Goal: Task Accomplishment & Management: Use online tool/utility

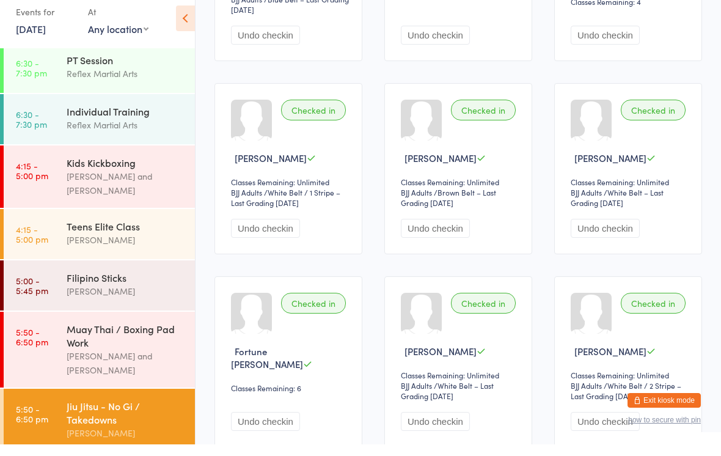
scroll to position [443, 0]
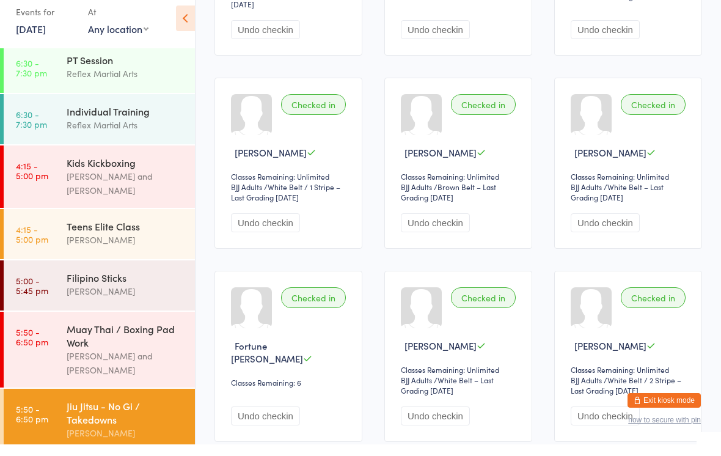
click at [136, 338] on div "Muay Thai / Boxing Pad Work" at bounding box center [126, 347] width 118 height 27
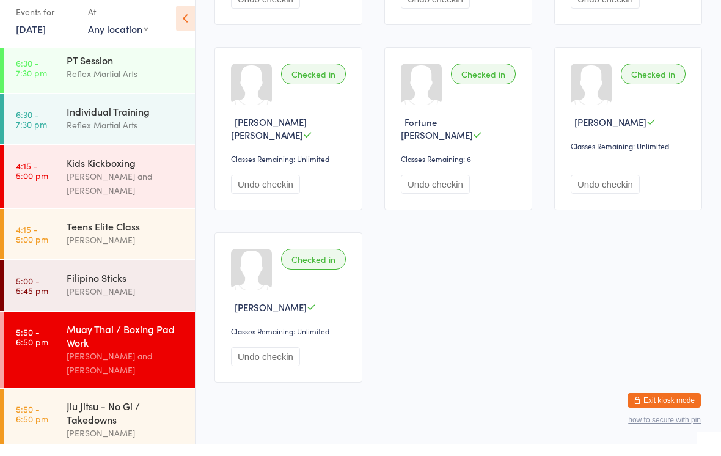
scroll to position [273, 0]
click at [120, 411] on div "Jiu Jitsu - No Gi / Takedowns" at bounding box center [126, 424] width 118 height 27
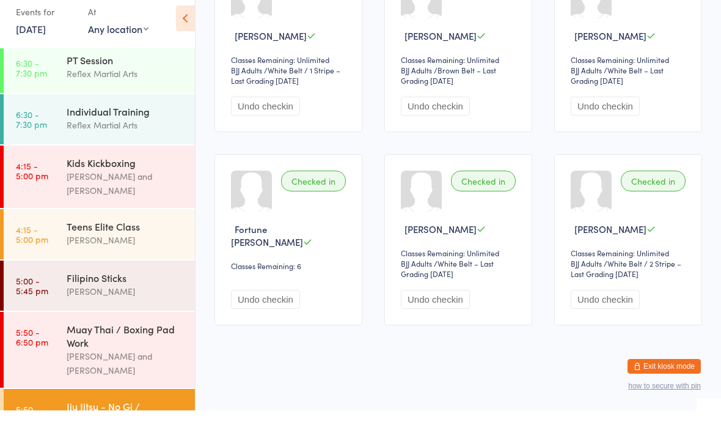
scroll to position [588, 0]
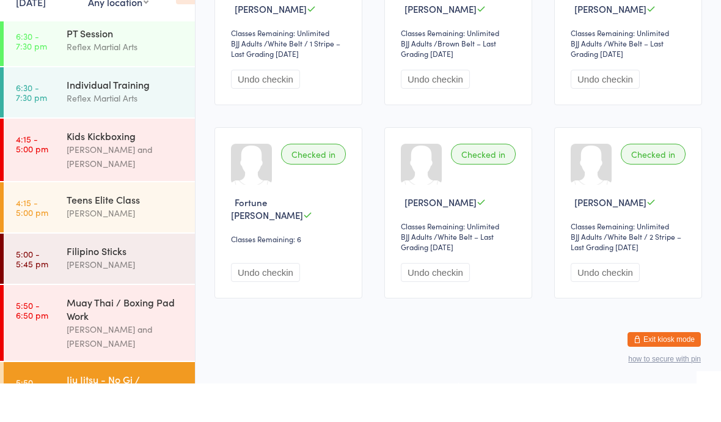
click at [156, 334] on div "Muay Thai / Boxing Pad Work" at bounding box center [126, 347] width 118 height 27
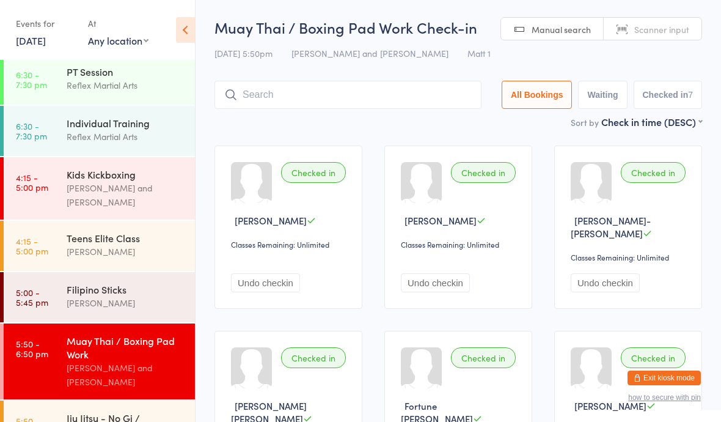
click at [147, 296] on div "[PERSON_NAME]" at bounding box center [126, 303] width 118 height 14
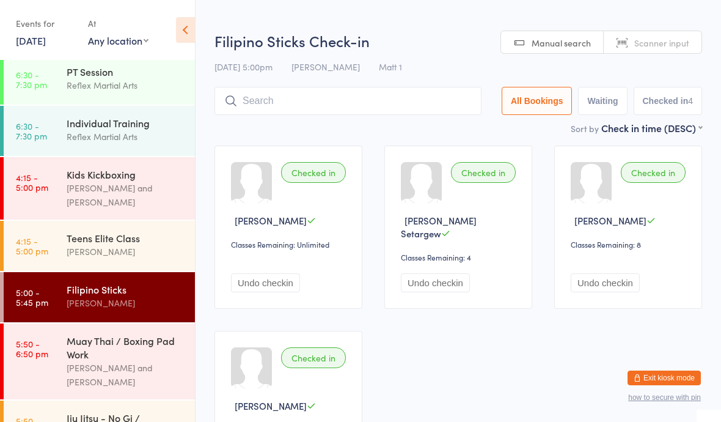
click at [138, 245] on div "[PERSON_NAME]" at bounding box center [126, 252] width 118 height 14
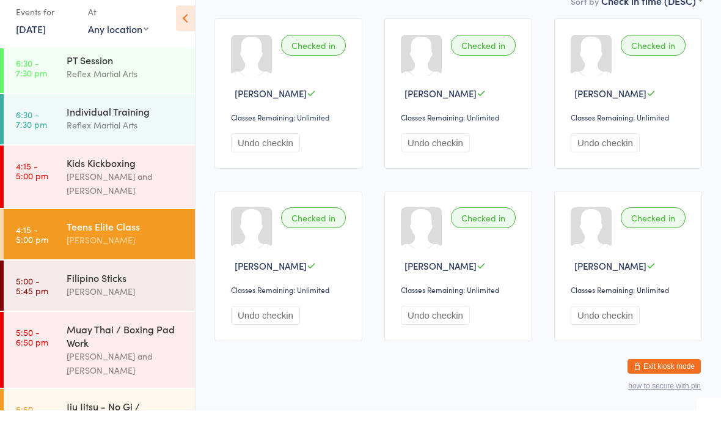
scroll to position [149, 0]
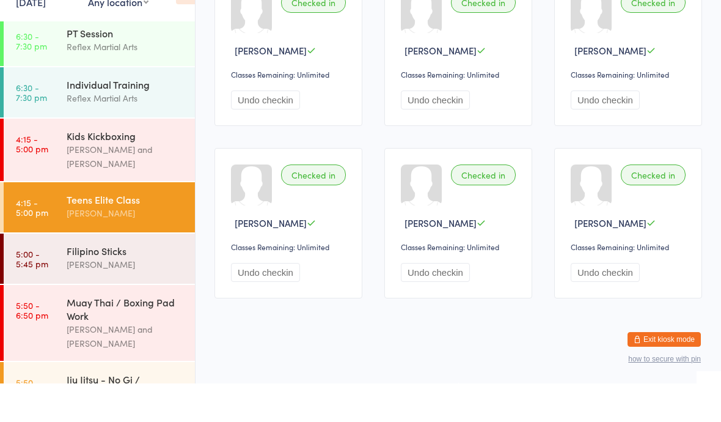
click at [133, 411] on div "Jiu Jitsu - No Gi / Takedowns" at bounding box center [126, 424] width 118 height 27
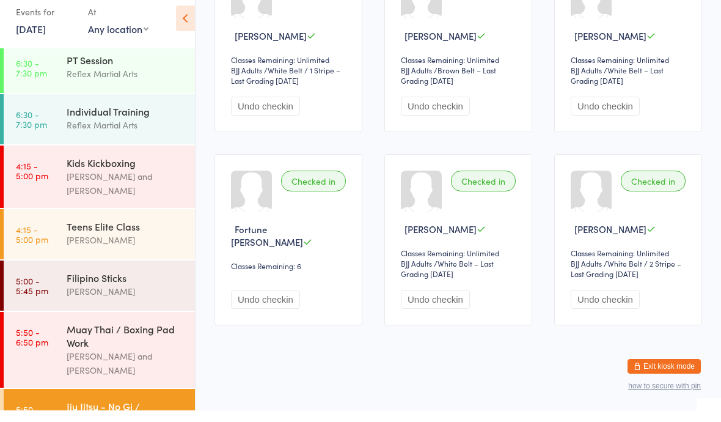
scroll to position [588, 0]
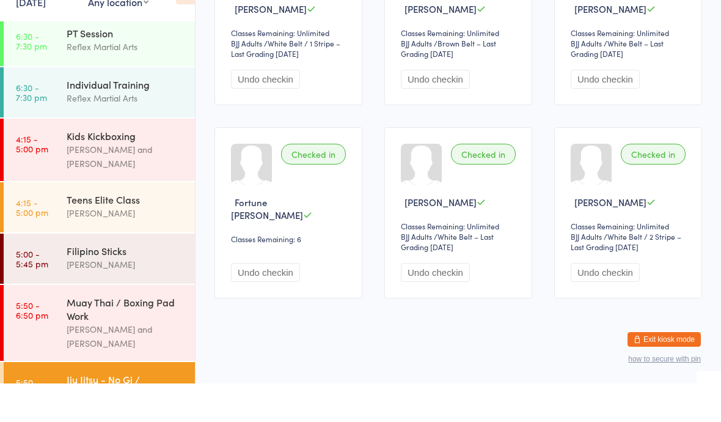
click at [143, 334] on div "Muay Thai / Boxing Pad Work" at bounding box center [126, 347] width 118 height 27
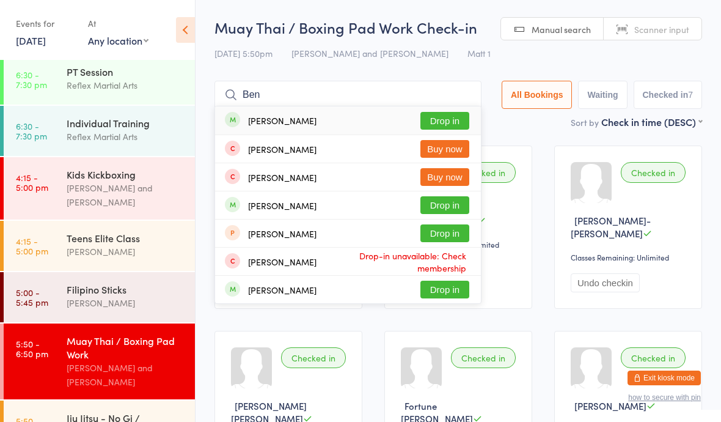
type input "Ben"
click at [372, 113] on div "[PERSON_NAME] Drop in" at bounding box center [348, 120] width 266 height 28
